Goal: Task Accomplishment & Management: Manage account settings

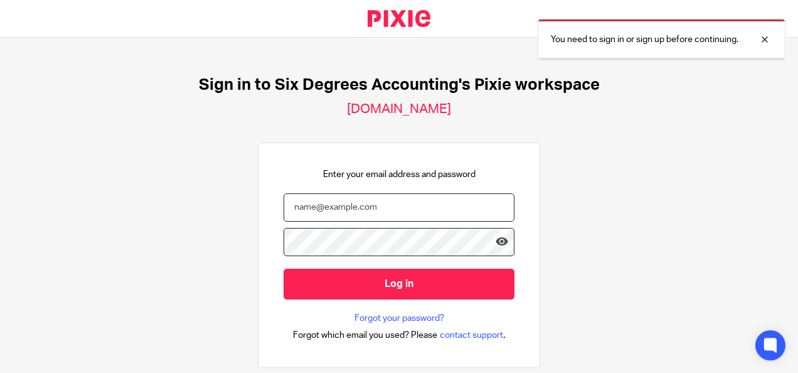
click at [336, 206] on input "email" at bounding box center [399, 207] width 231 height 28
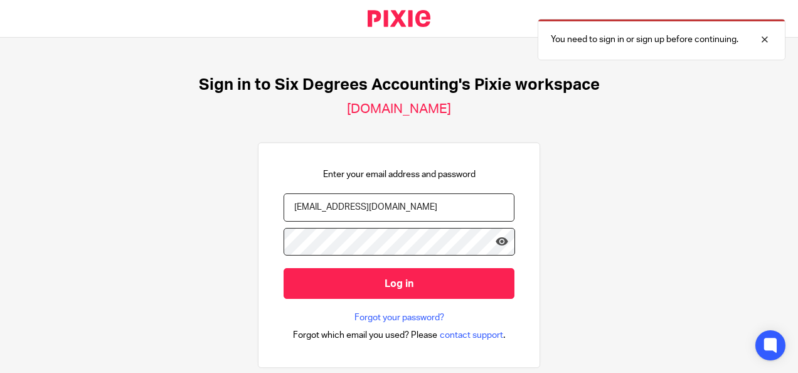
type input "daisy@sixdegreesaccounting.com"
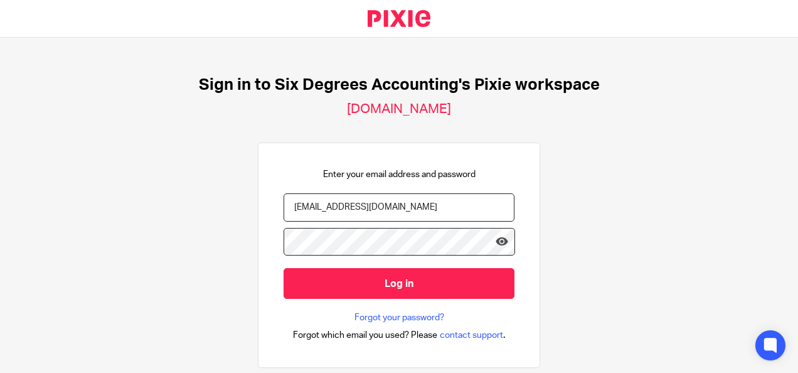
click at [284, 268] on input "Log in" at bounding box center [399, 283] width 231 height 31
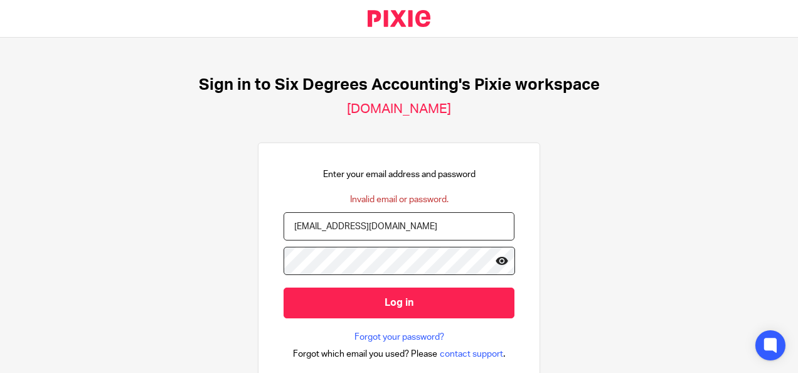
click at [496, 261] on icon at bounding box center [502, 260] width 13 height 13
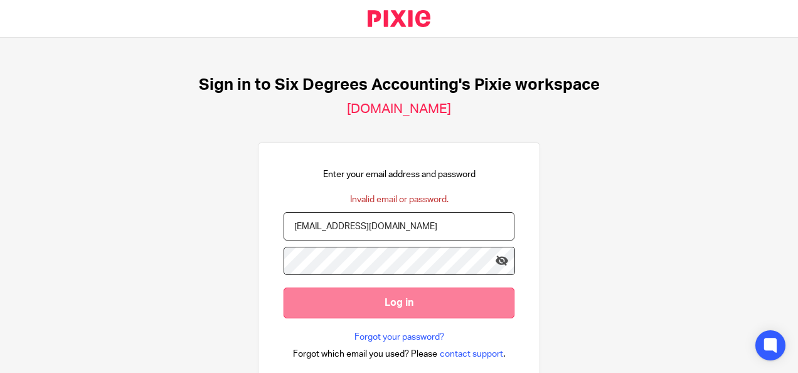
click at [451, 294] on input "Log in" at bounding box center [399, 302] width 231 height 31
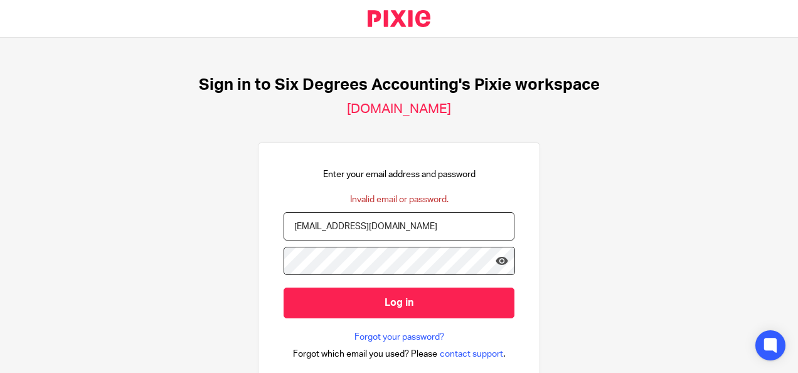
click at [284, 287] on input "Log in" at bounding box center [399, 302] width 231 height 31
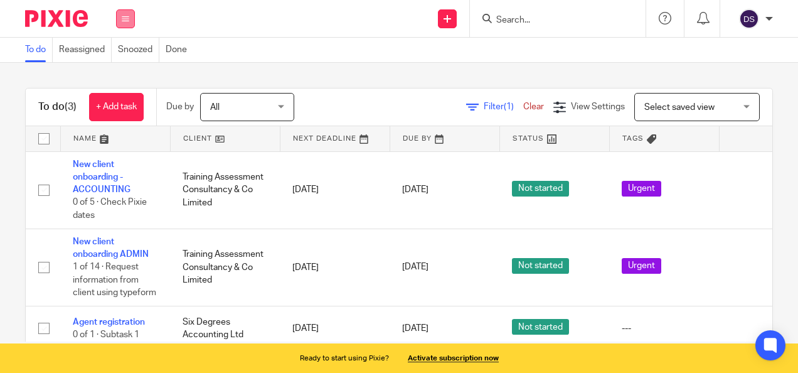
click at [122, 18] on icon at bounding box center [126, 19] width 8 height 8
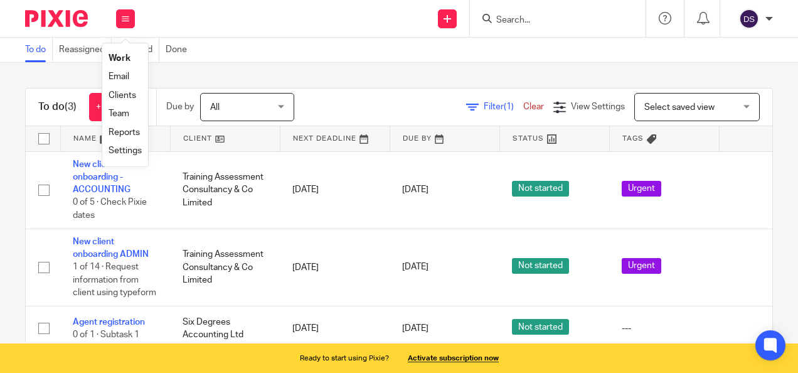
click at [126, 96] on link "Clients" at bounding box center [123, 95] width 28 height 9
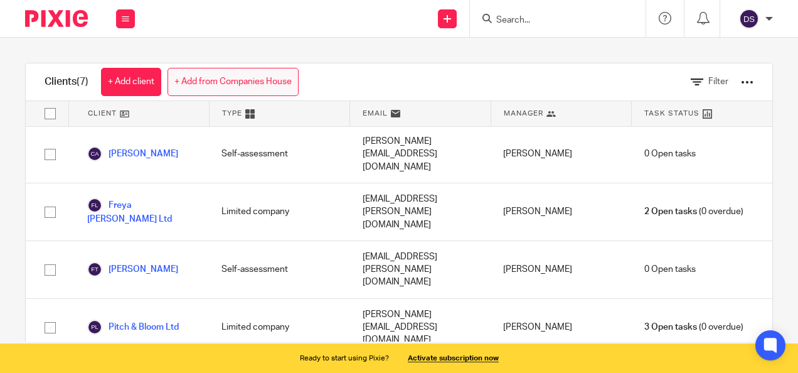
click at [223, 75] on link "+ Add from Companies House" at bounding box center [233, 82] width 131 height 28
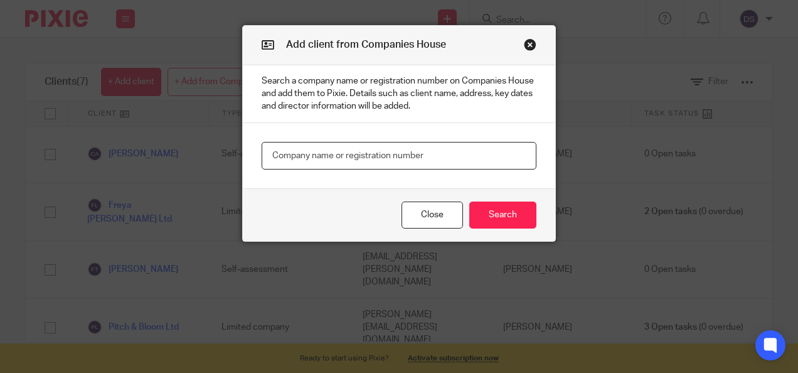
click at [448, 148] on input "text" at bounding box center [399, 156] width 275 height 28
type input "palmeira"
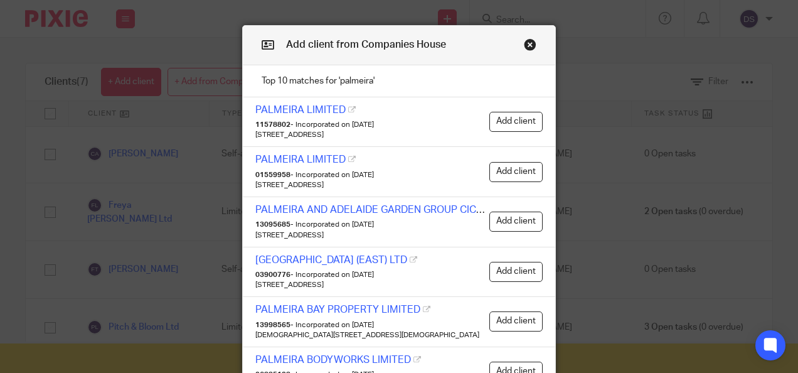
click at [525, 44] on button "Close modal" at bounding box center [530, 44] width 13 height 13
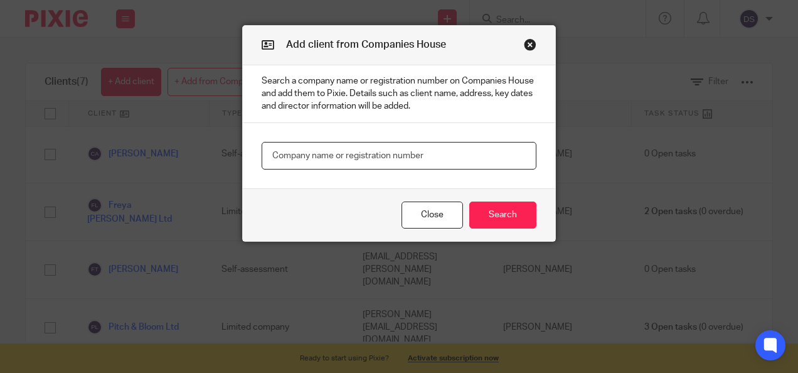
click at [381, 158] on input "text" at bounding box center [399, 156] width 275 height 28
type input "palmeira global"
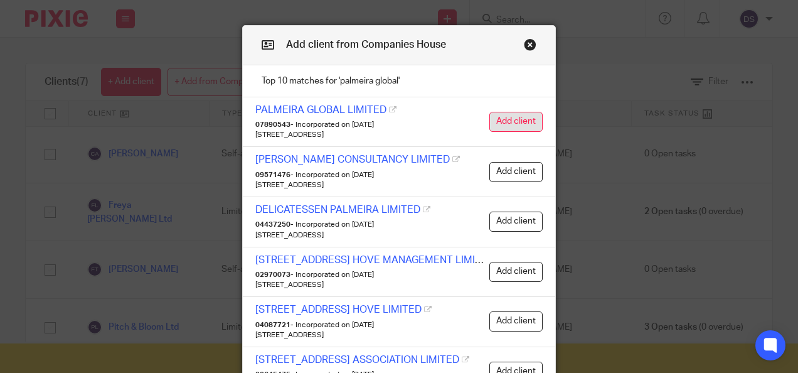
click at [529, 116] on button "Add client" at bounding box center [516, 122] width 53 height 20
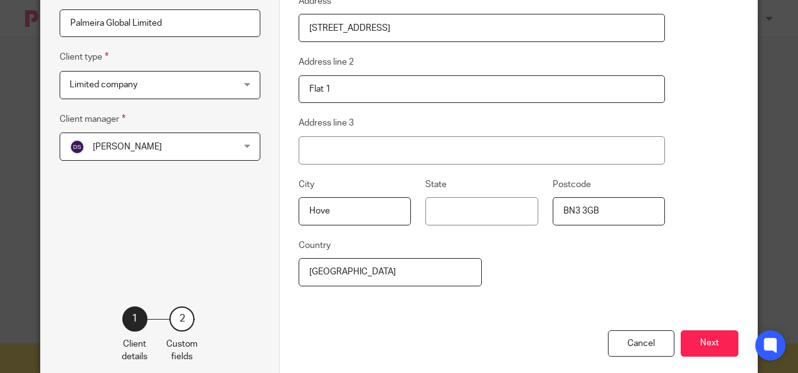
scroll to position [212, 0]
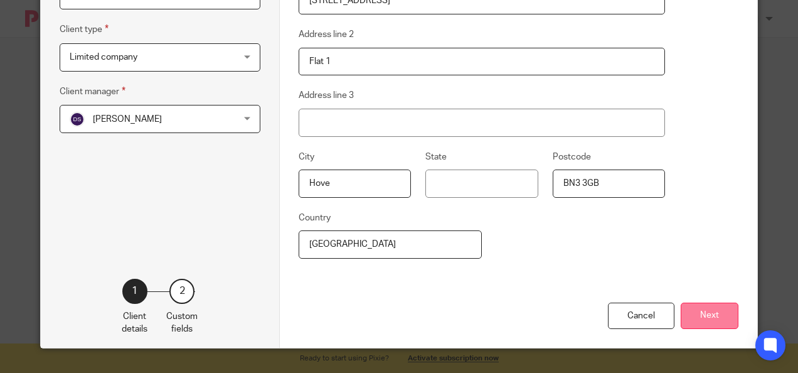
click at [707, 311] on button "Next" at bounding box center [710, 316] width 58 height 27
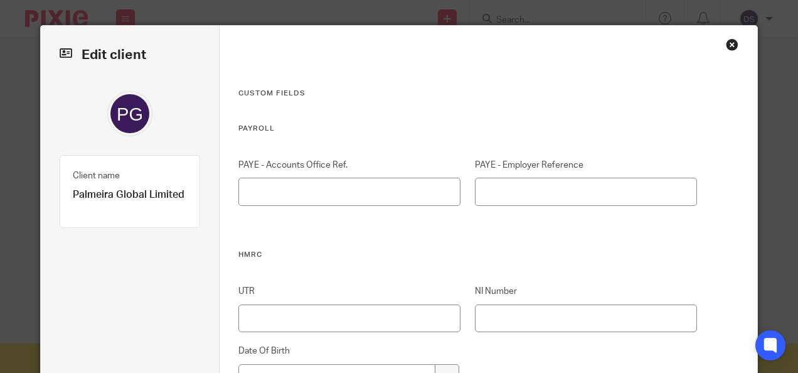
scroll to position [1347, 0]
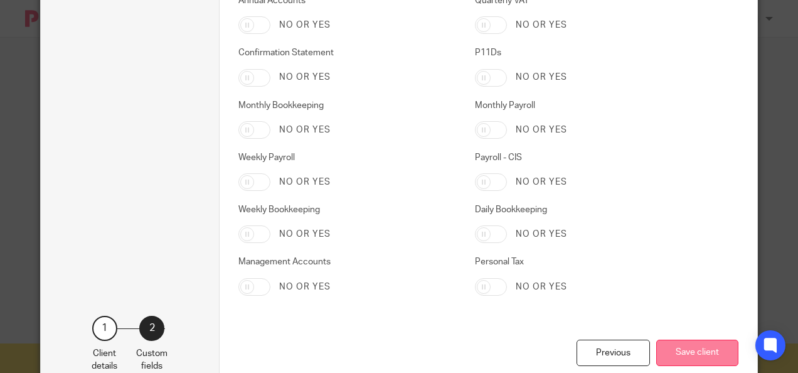
click at [697, 353] on button "Save client" at bounding box center [698, 353] width 82 height 27
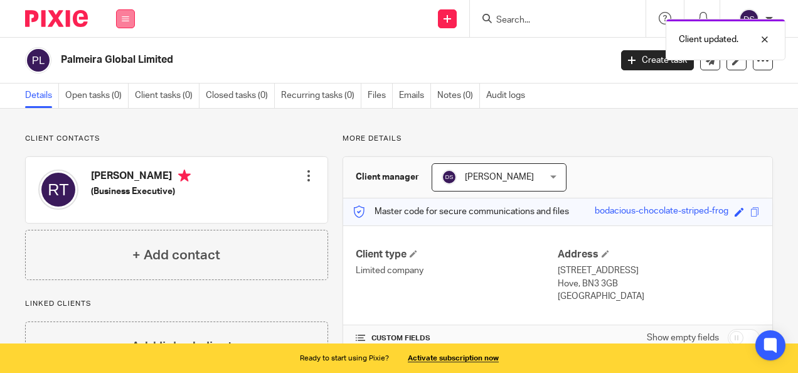
click at [127, 23] on button at bounding box center [125, 18] width 19 height 19
click at [122, 95] on link "Clients" at bounding box center [123, 95] width 29 height 9
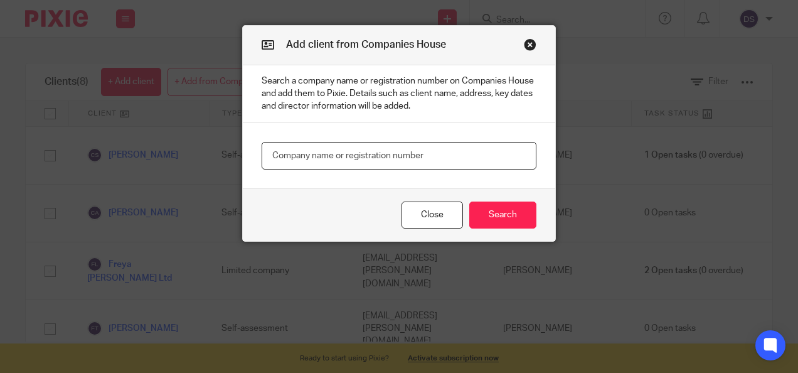
click at [421, 149] on input "text" at bounding box center [399, 156] width 275 height 28
type input "RS Tanner"
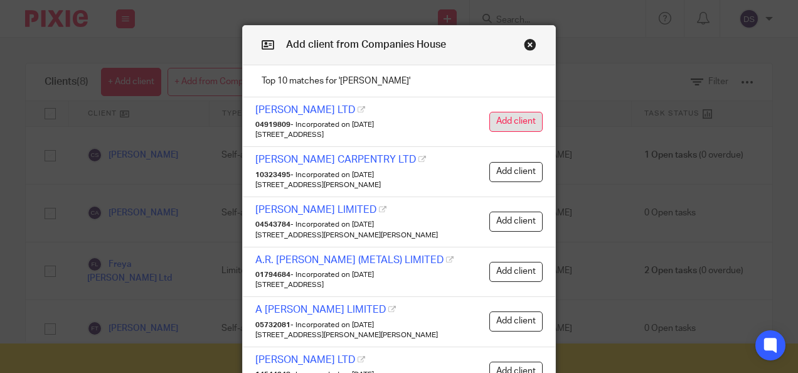
click at [527, 123] on button "Add client" at bounding box center [516, 122] width 53 height 20
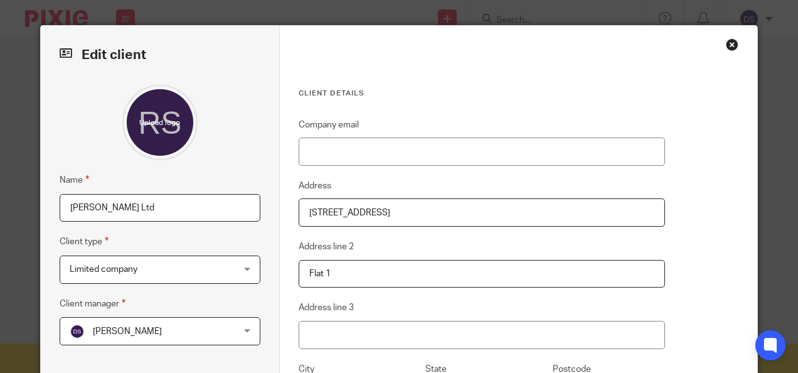
scroll to position [212, 0]
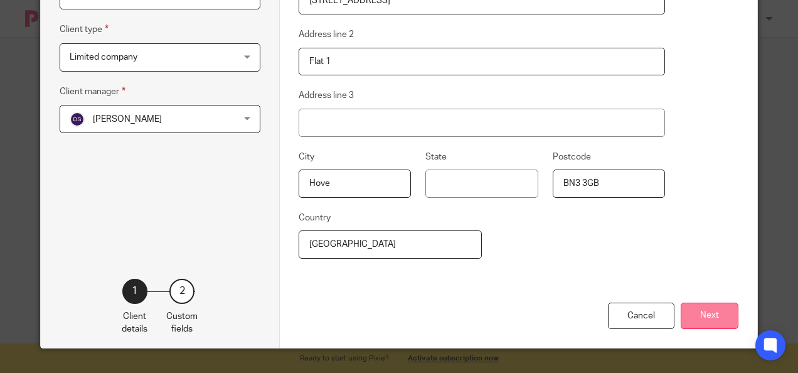
click at [718, 324] on button "Next" at bounding box center [710, 316] width 58 height 27
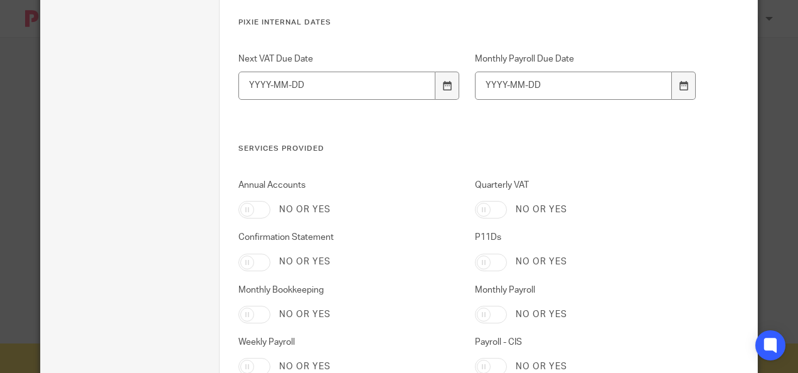
scroll to position [1385, 0]
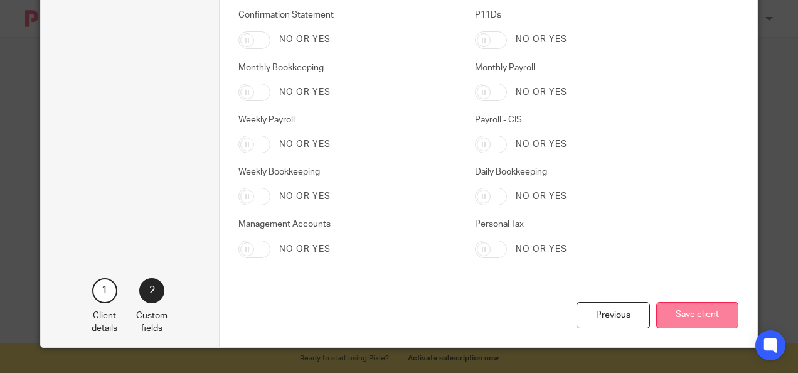
click at [703, 325] on button "Save client" at bounding box center [698, 315] width 82 height 27
